Goal: Task Accomplishment & Management: Use online tool/utility

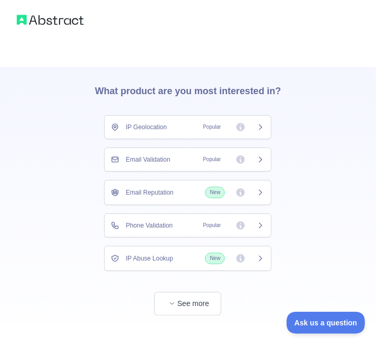
scroll to position [48, 0]
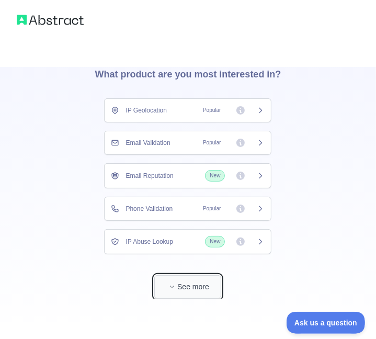
click at [187, 290] on button "See more" at bounding box center [187, 287] width 67 height 24
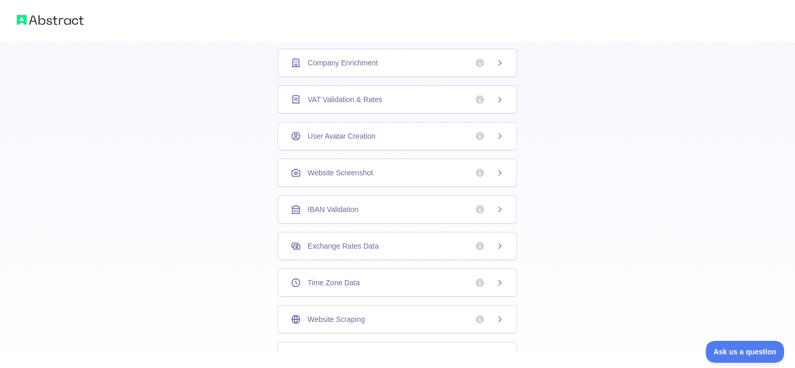
scroll to position [297, 0]
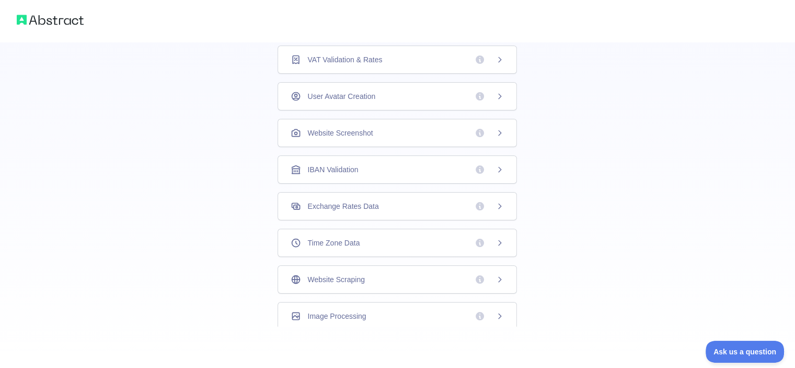
click at [40, 15] on img at bounding box center [50, 20] width 67 height 15
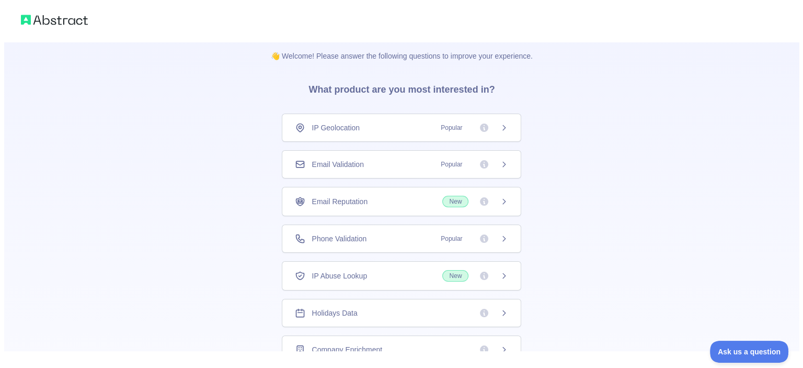
scroll to position [0, 0]
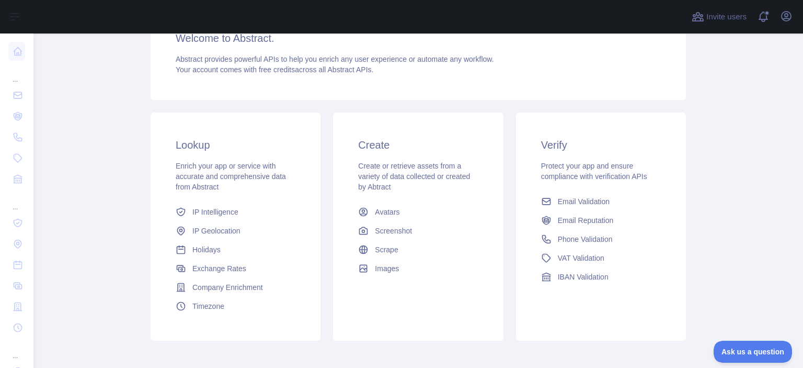
scroll to position [153, 0]
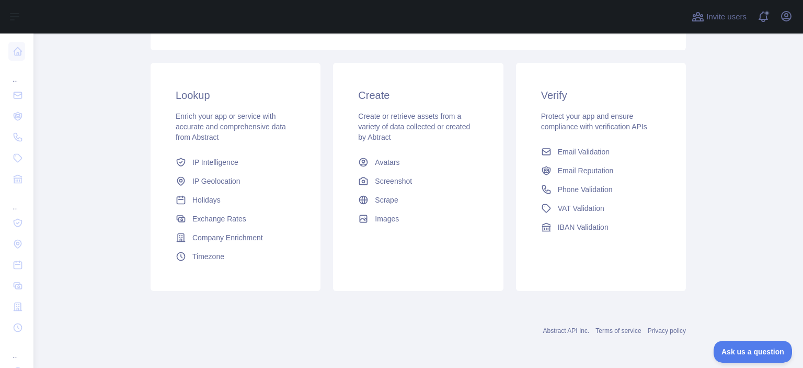
click at [346, 313] on div "Abstract API Inc. Terms of service Privacy policy" at bounding box center [418, 324] width 535 height 38
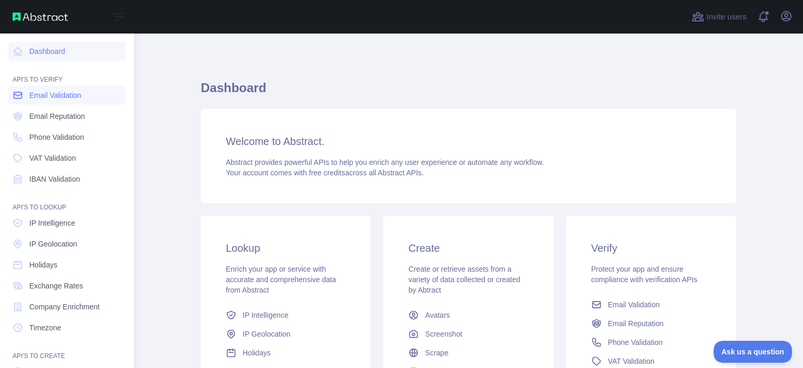
click at [44, 95] on span "Email Validation" at bounding box center [55, 95] width 52 height 10
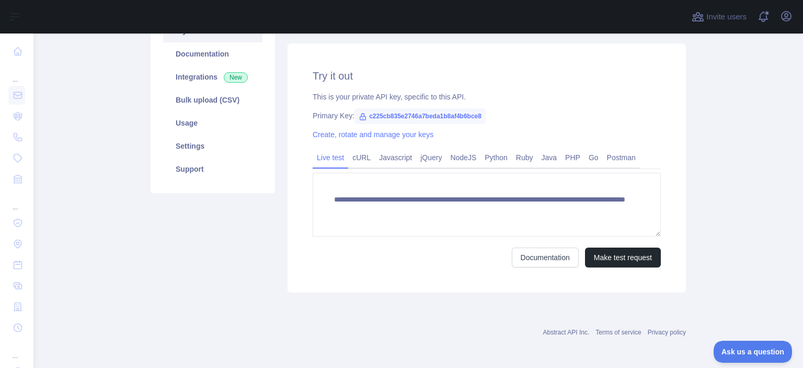
scroll to position [128, 0]
click at [412, 113] on span "c225cb835e2746a7beda1b8af4b6bce8" at bounding box center [419, 115] width 131 height 16
copy span "c225cb835e2746a7beda1b8af4b6bce8"
click at [208, 277] on div "Pricing Try it out Documentation Integrations New Bulk upload (CSV) Usage Setti…" at bounding box center [212, 137] width 137 height 308
